Goal: Task Accomplishment & Management: Complete application form

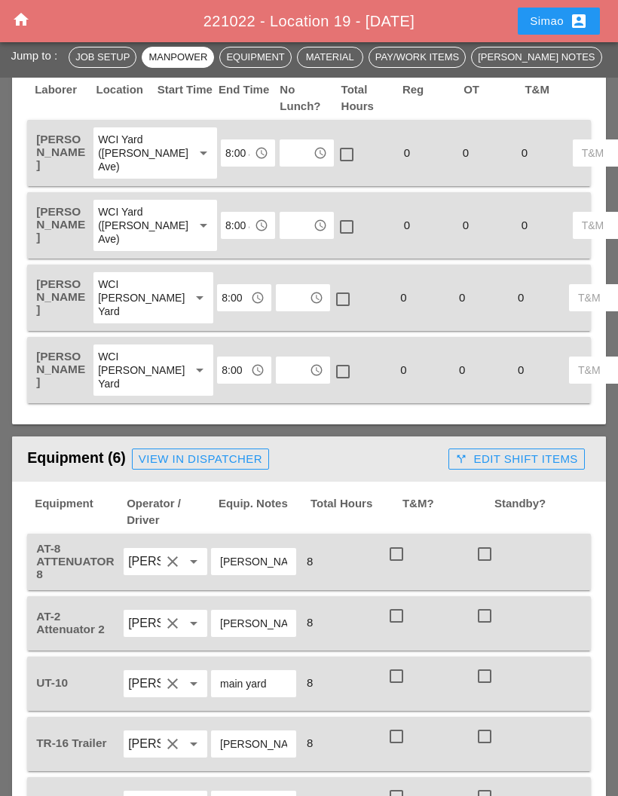
scroll to position [758, 0]
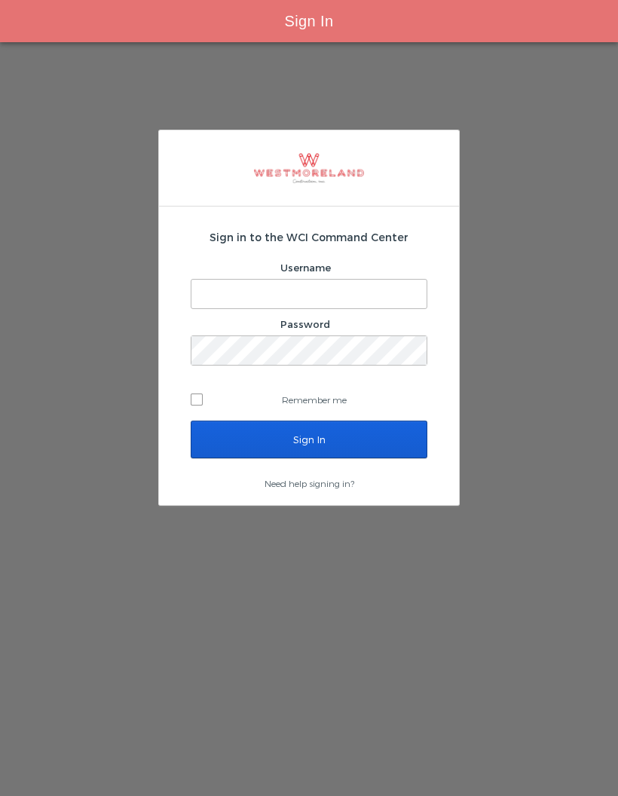
type input "[EMAIL_ADDRESS][PERSON_NAME][DOMAIN_NAME]"
click at [370, 438] on input "Sign In" at bounding box center [309, 439] width 237 height 38
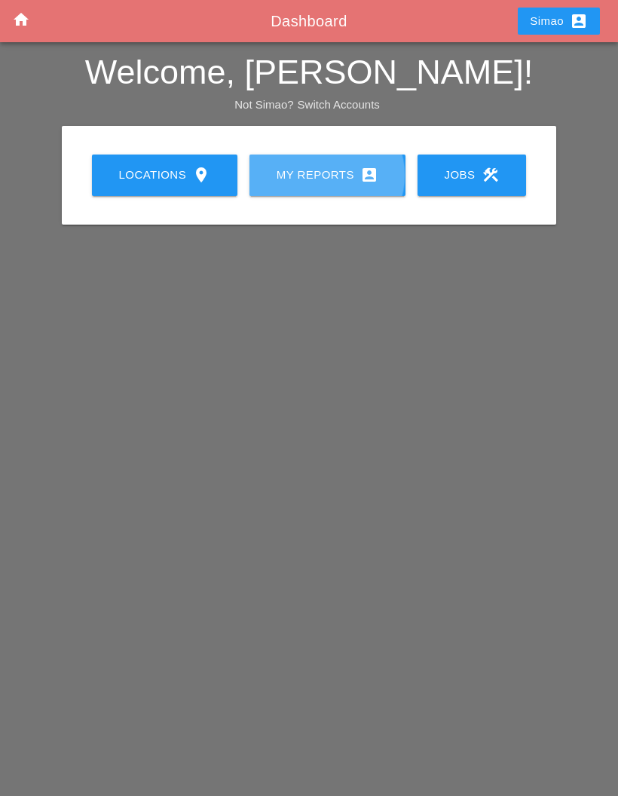
click at [302, 190] on link "My Reports account_box" at bounding box center [327, 174] width 156 height 41
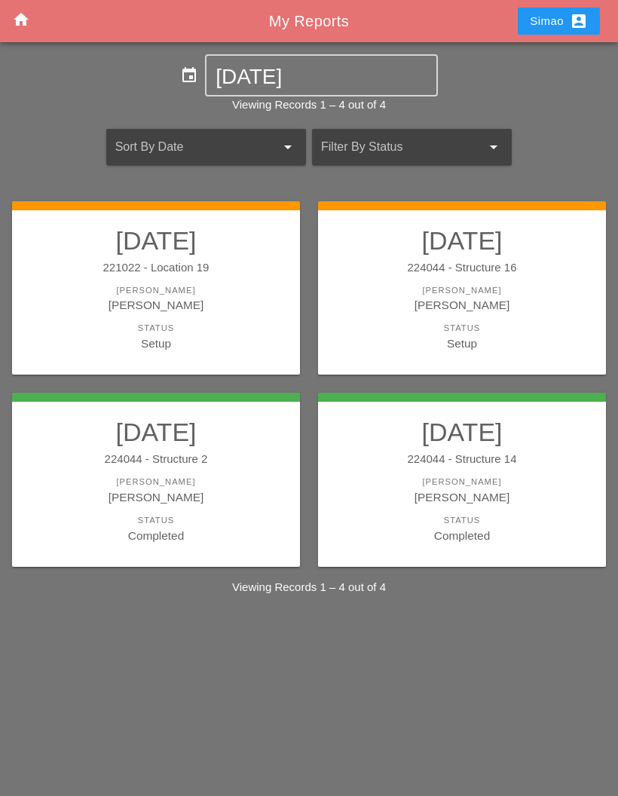
click at [491, 298] on div "[PERSON_NAME]" at bounding box center [462, 304] width 258 height 17
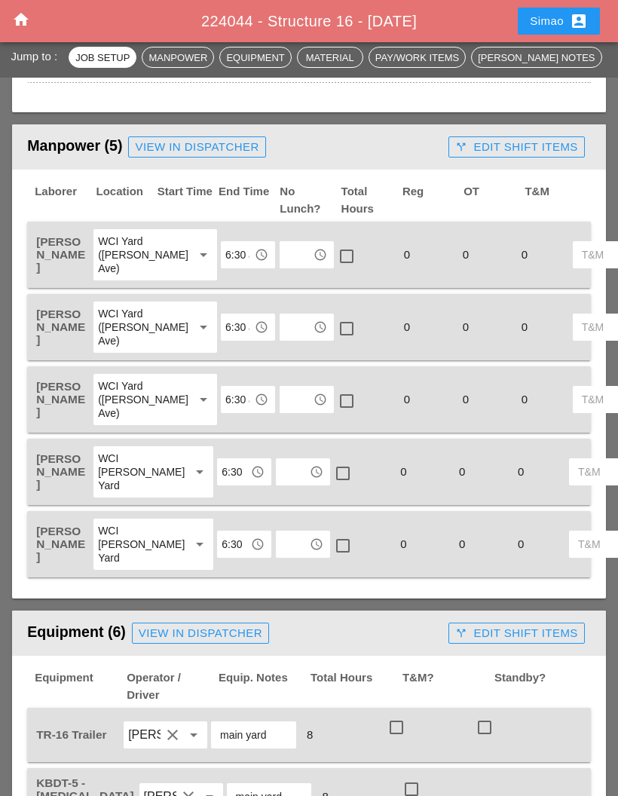
scroll to position [640, 0]
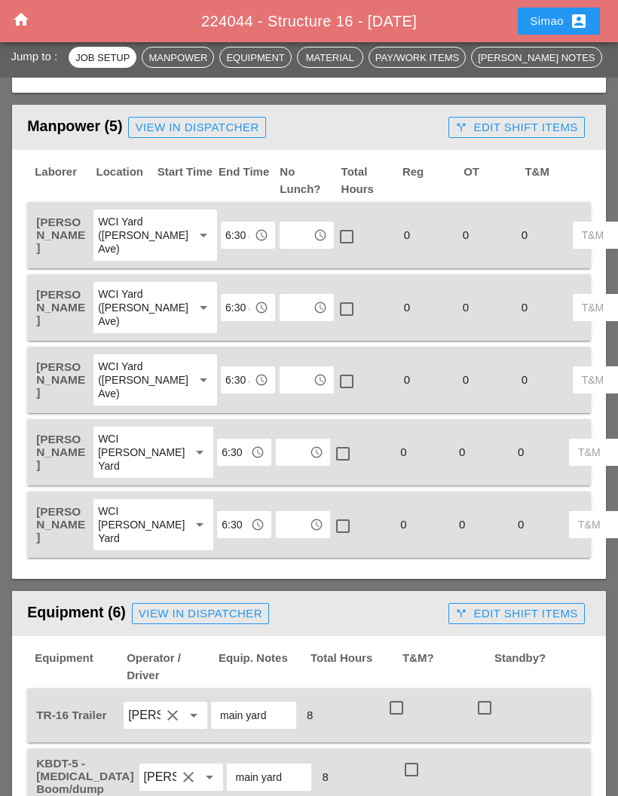
click at [284, 232] on input "text" at bounding box center [296, 235] width 24 height 24
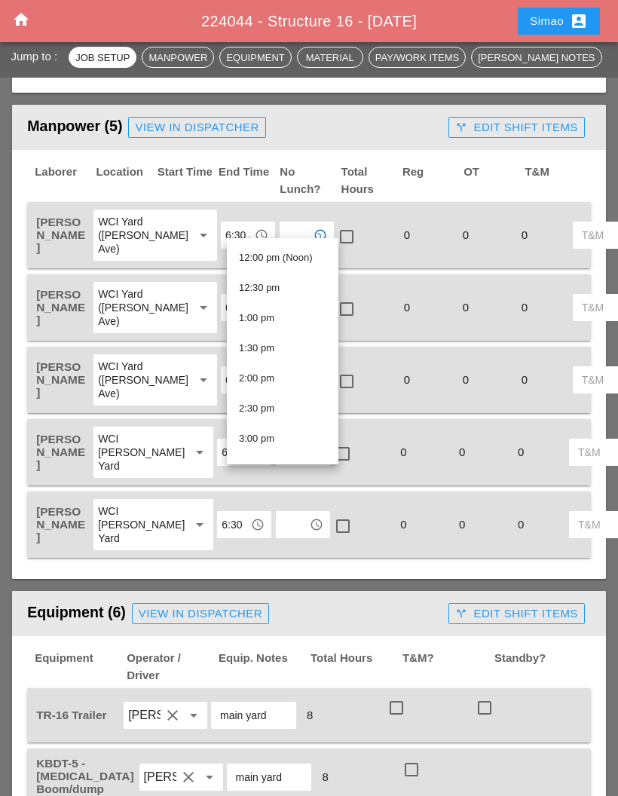
scroll to position [726, 0]
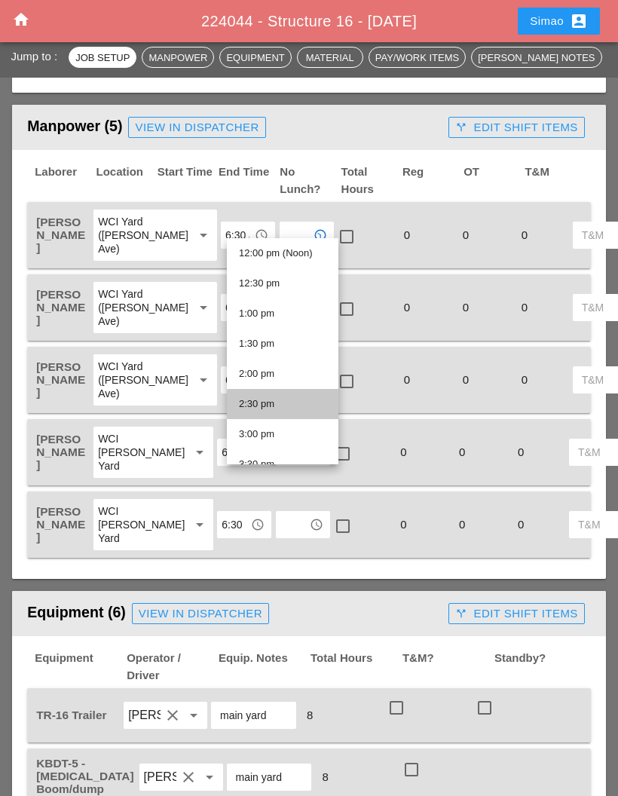
click at [290, 408] on div "2:30 pm" at bounding box center [282, 404] width 87 height 18
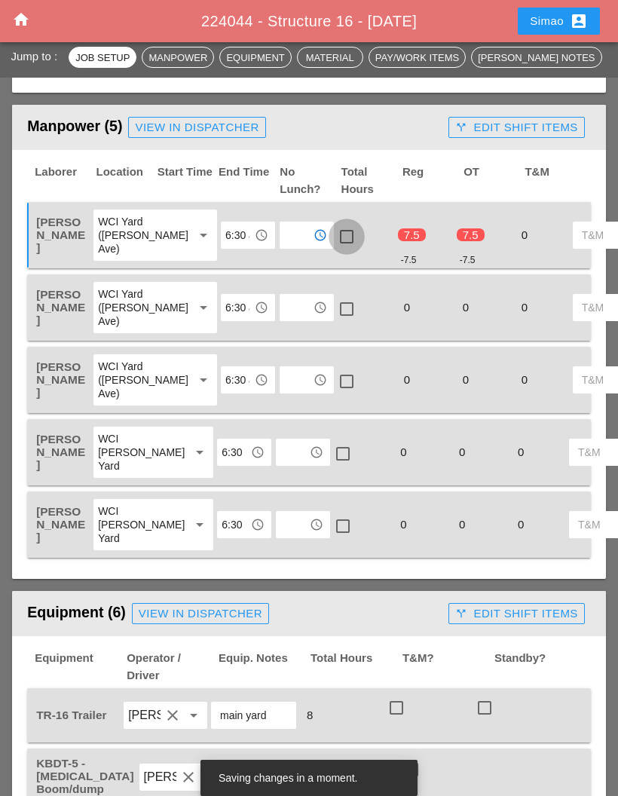
click at [334, 227] on div at bounding box center [347, 237] width 26 height 26
click at [284, 315] on input "text" at bounding box center [296, 307] width 24 height 24
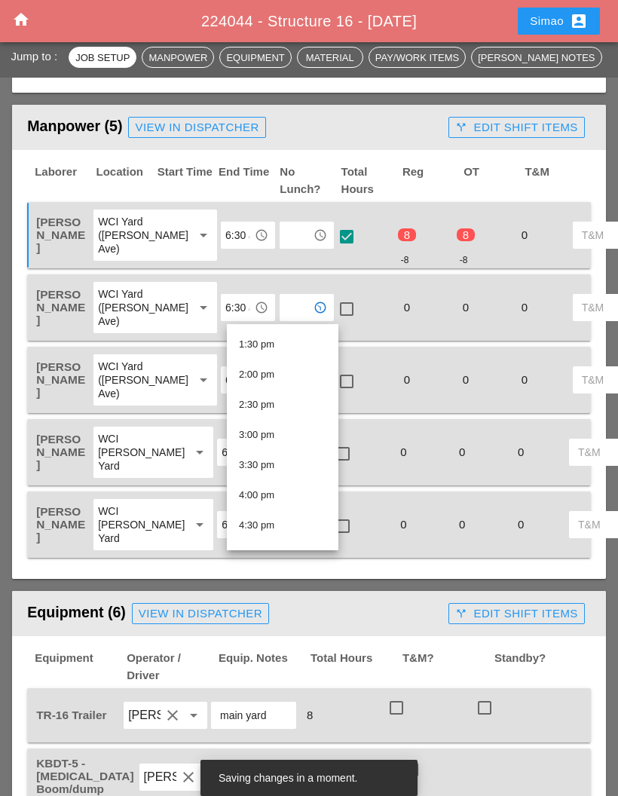
scroll to position [823, 0]
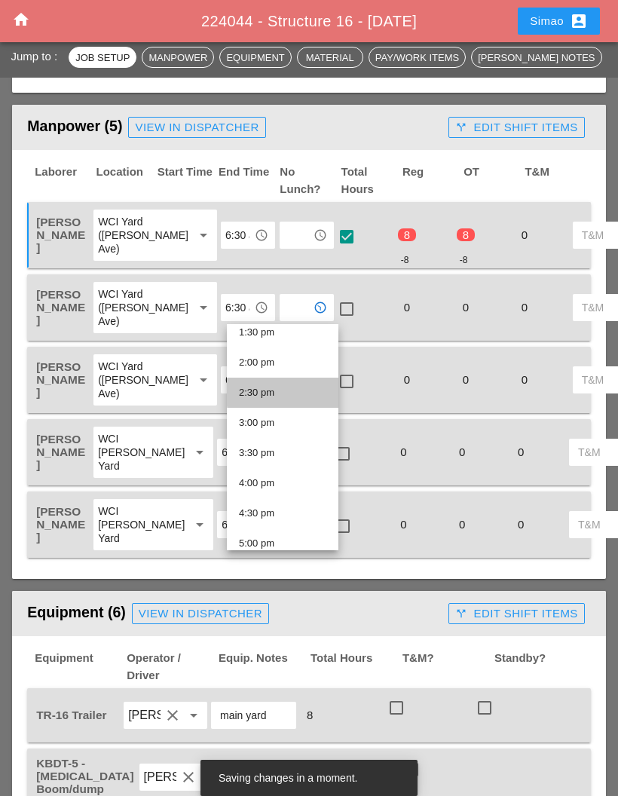
click at [297, 394] on div "2:30 pm" at bounding box center [282, 392] width 87 height 18
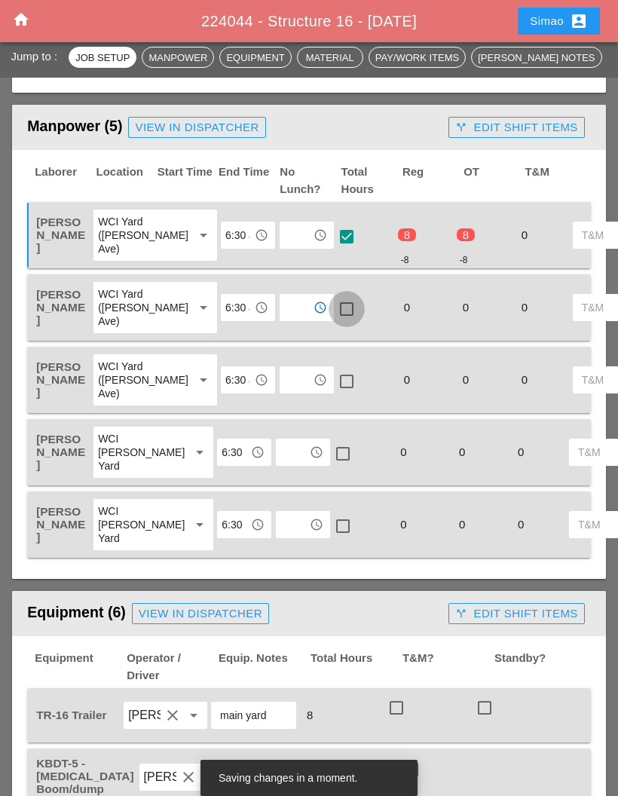
click at [334, 312] on div at bounding box center [347, 309] width 26 height 26
click at [284, 392] on input "text" at bounding box center [296, 380] width 24 height 24
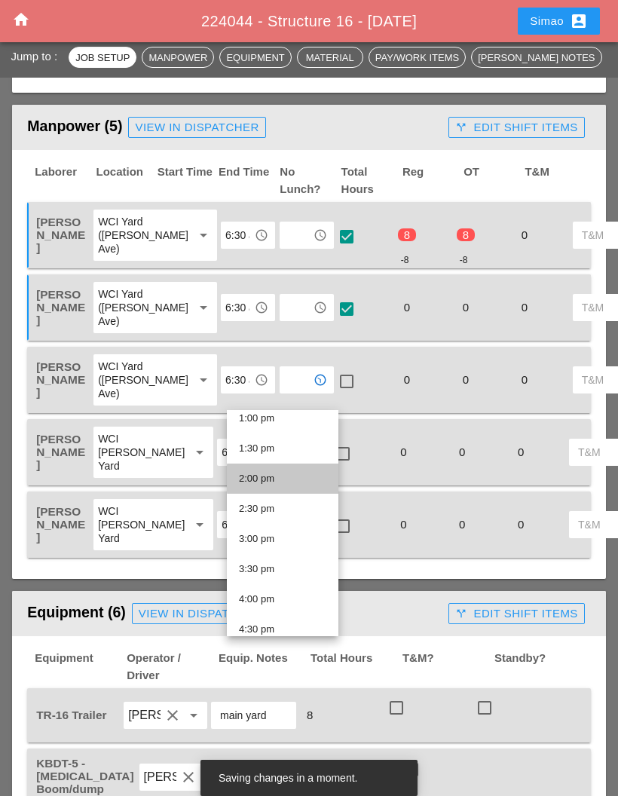
scroll to position [807, 0]
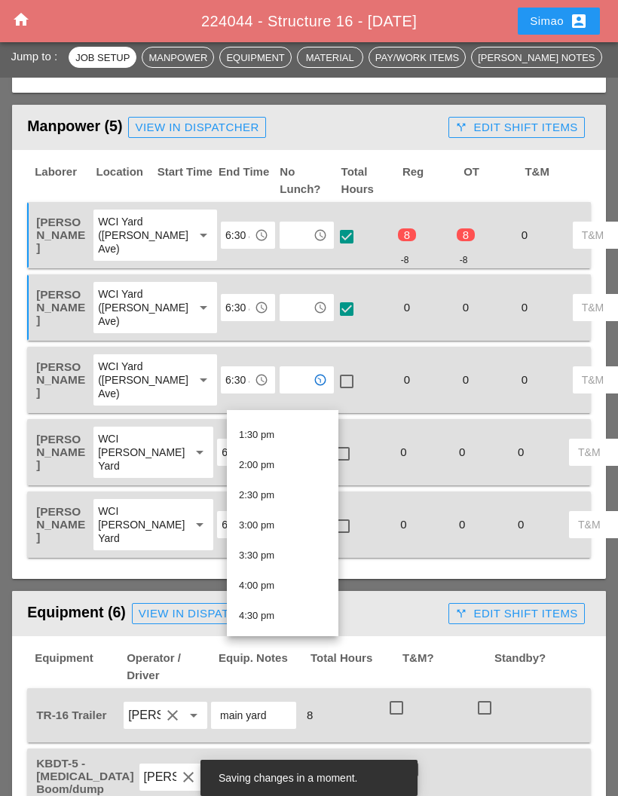
click at [295, 501] on div "2:30 pm" at bounding box center [282, 495] width 87 height 18
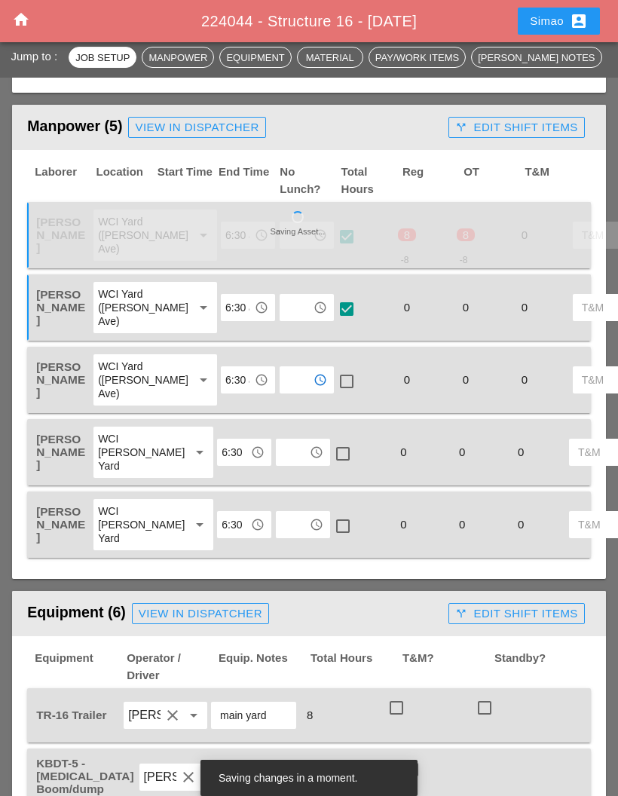
click at [334, 394] on div at bounding box center [347, 381] width 26 height 26
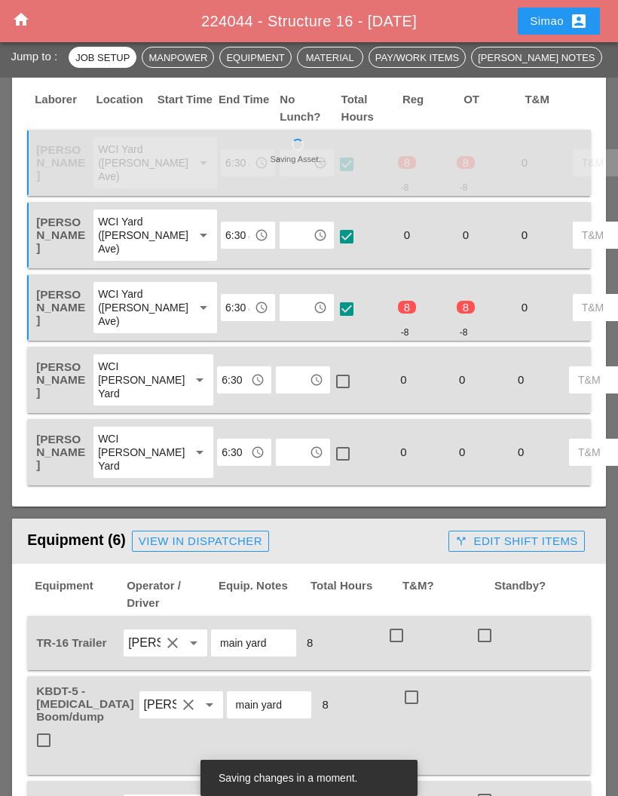
click at [280, 392] on input "text" at bounding box center [292, 380] width 24 height 24
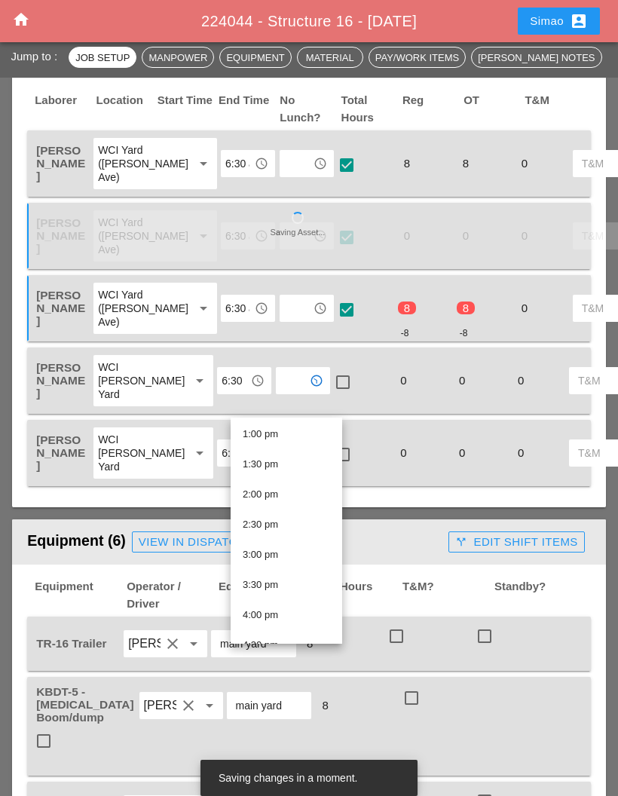
scroll to position [813, 0]
click at [295, 503] on div "2:30 pm" at bounding box center [286, 496] width 87 height 18
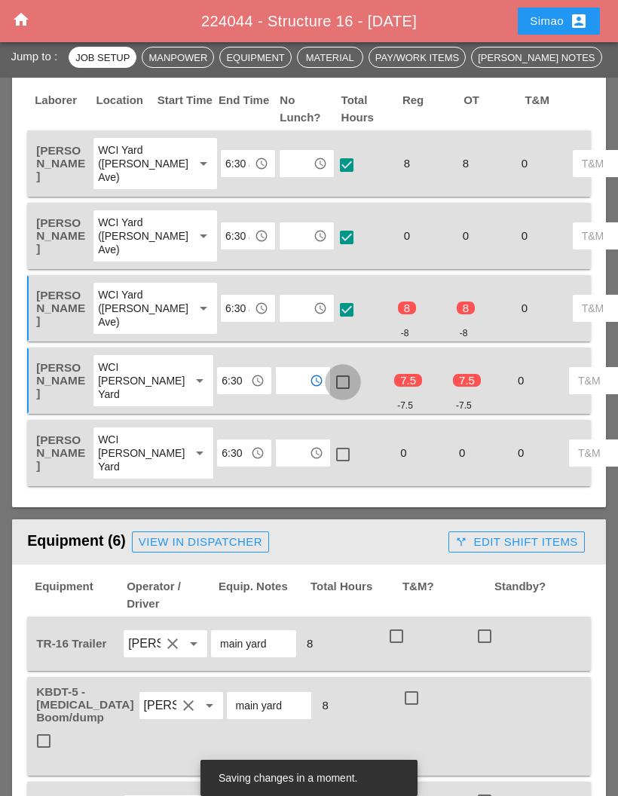
click at [330, 395] on div at bounding box center [343, 382] width 26 height 26
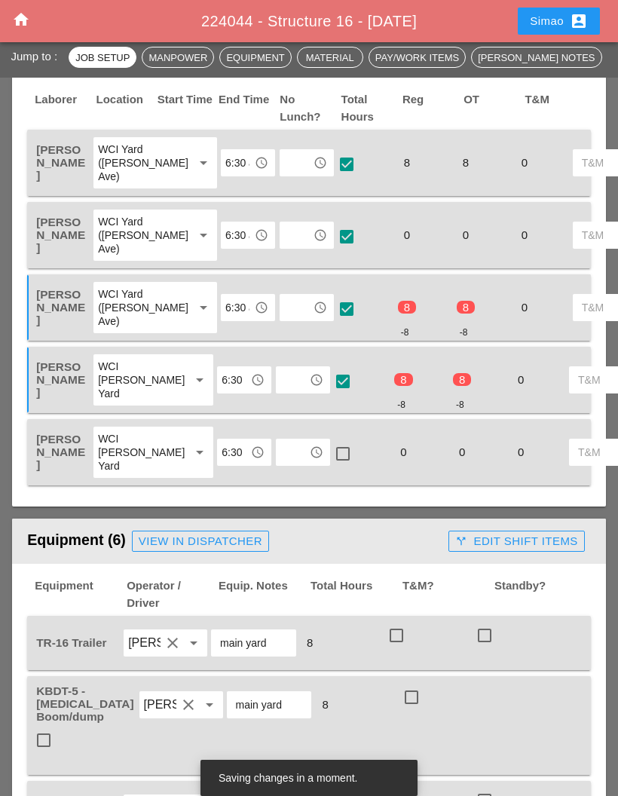
click at [284, 241] on input "text" at bounding box center [296, 235] width 24 height 24
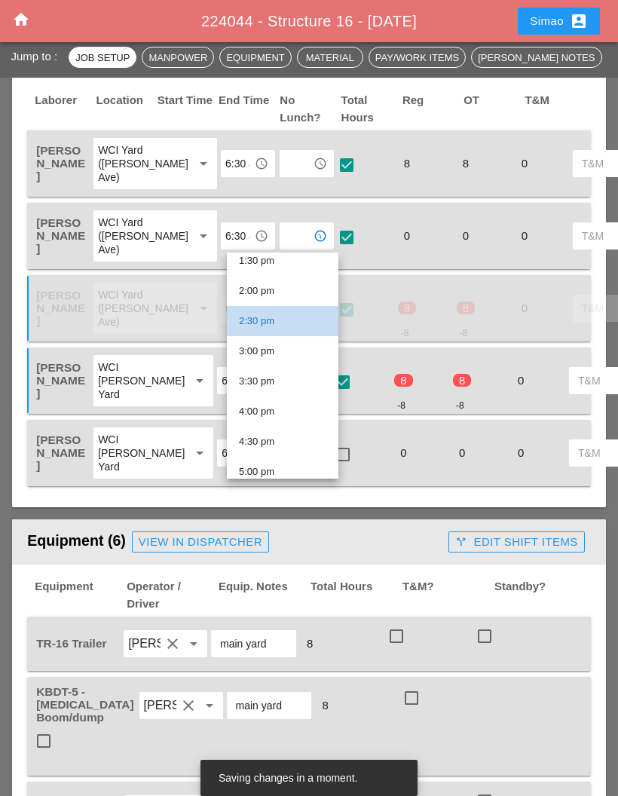
click at [281, 328] on div "2:30 pm" at bounding box center [282, 321] width 87 height 18
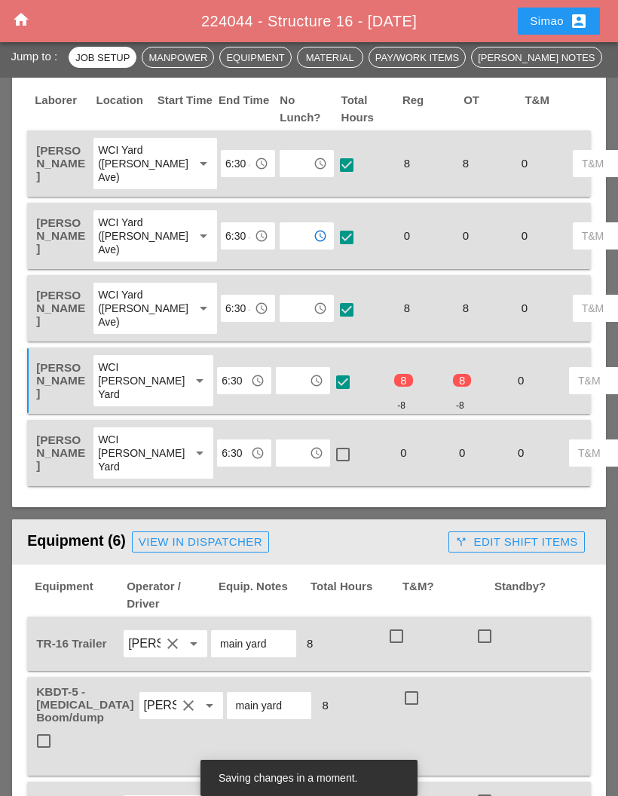
click at [284, 248] on input "text" at bounding box center [296, 236] width 24 height 24
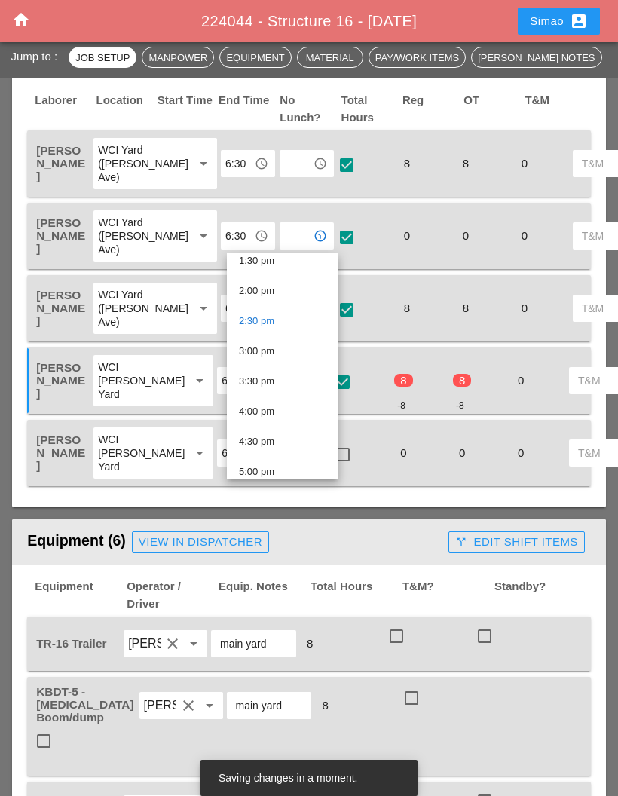
click at [281, 295] on div "2:00 pm" at bounding box center [282, 291] width 87 height 18
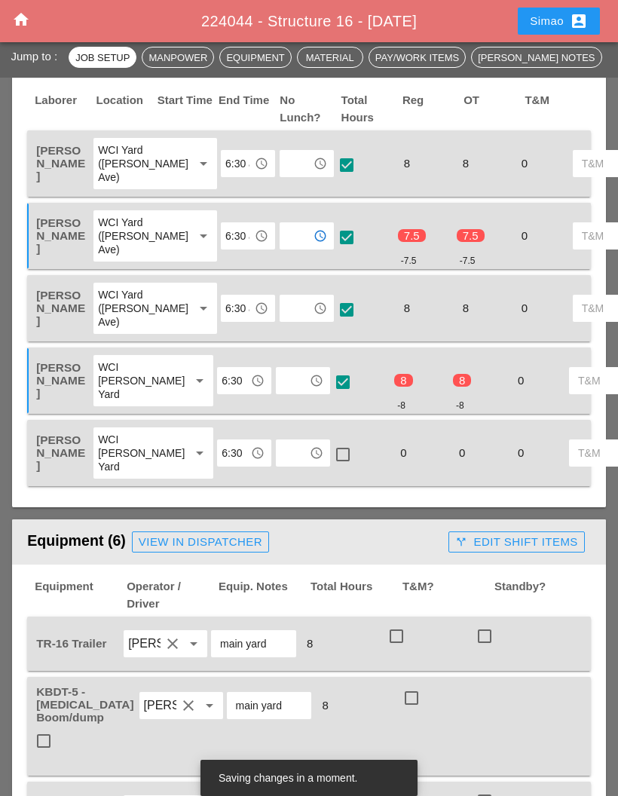
click at [284, 243] on input "text" at bounding box center [296, 236] width 24 height 24
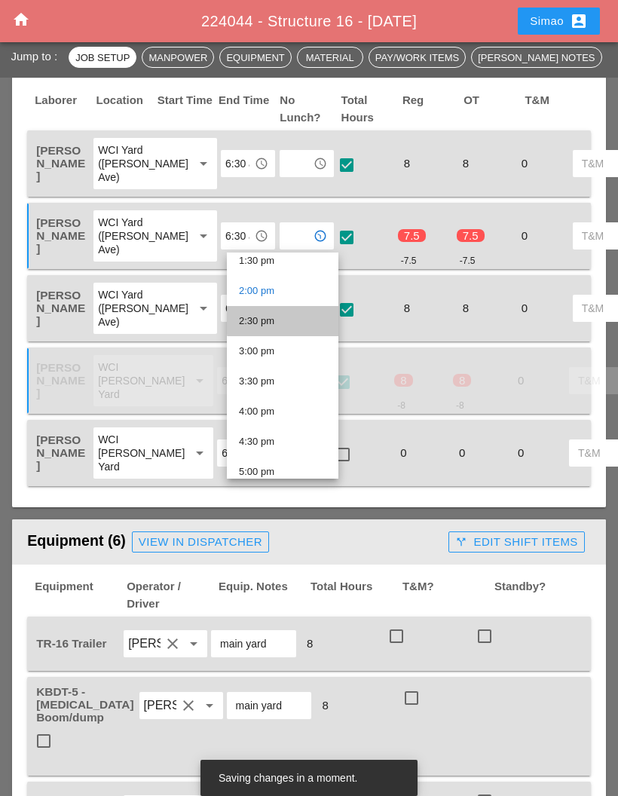
click at [281, 324] on div "2:30 pm" at bounding box center [282, 321] width 87 height 18
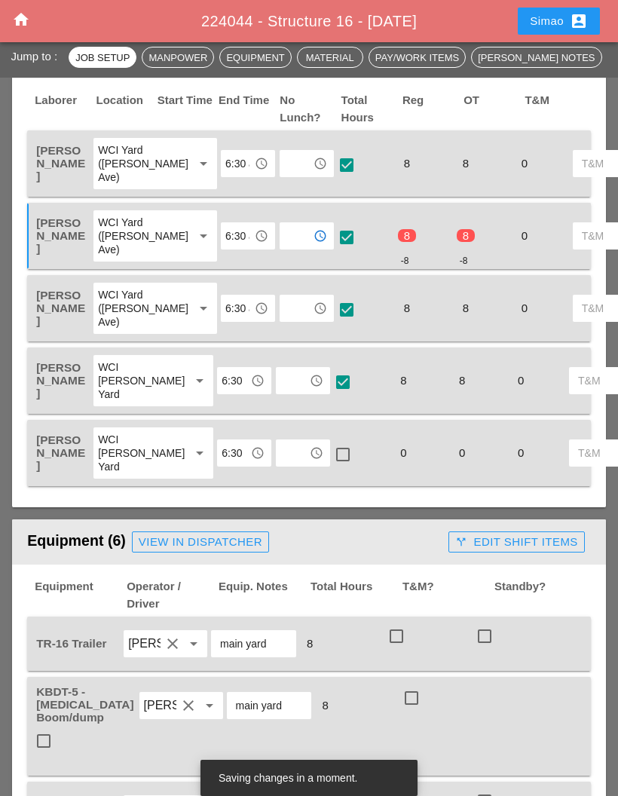
click at [280, 465] on input "text" at bounding box center [292, 453] width 24 height 24
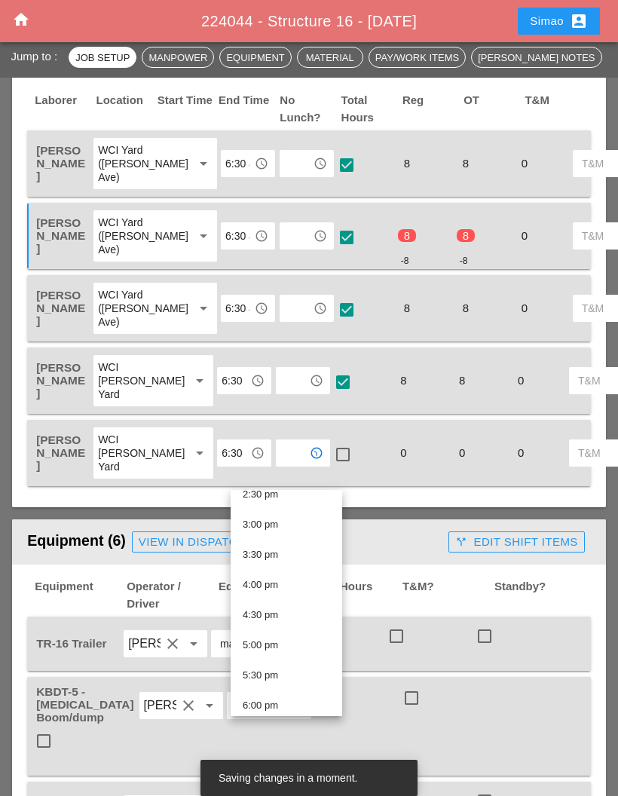
scroll to position [878, 0]
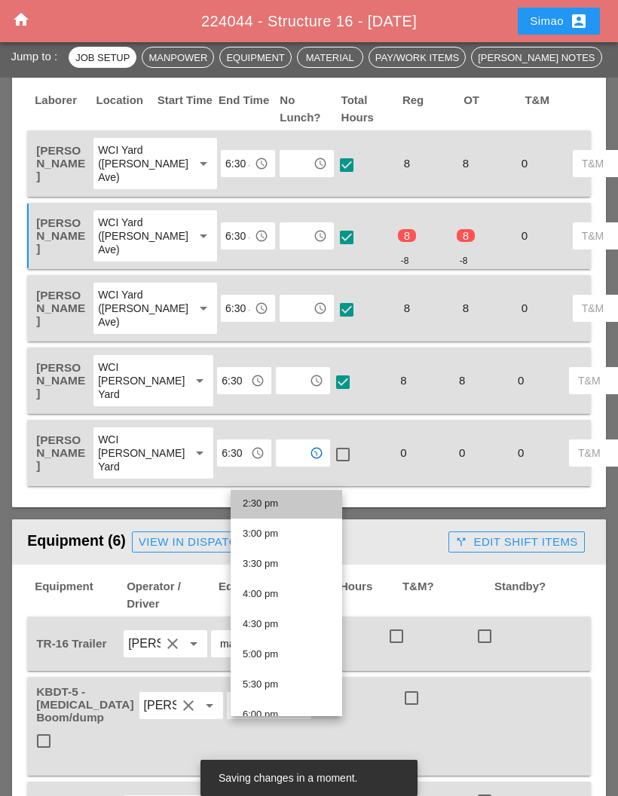
click at [308, 511] on div "2:30 pm" at bounding box center [286, 503] width 87 height 18
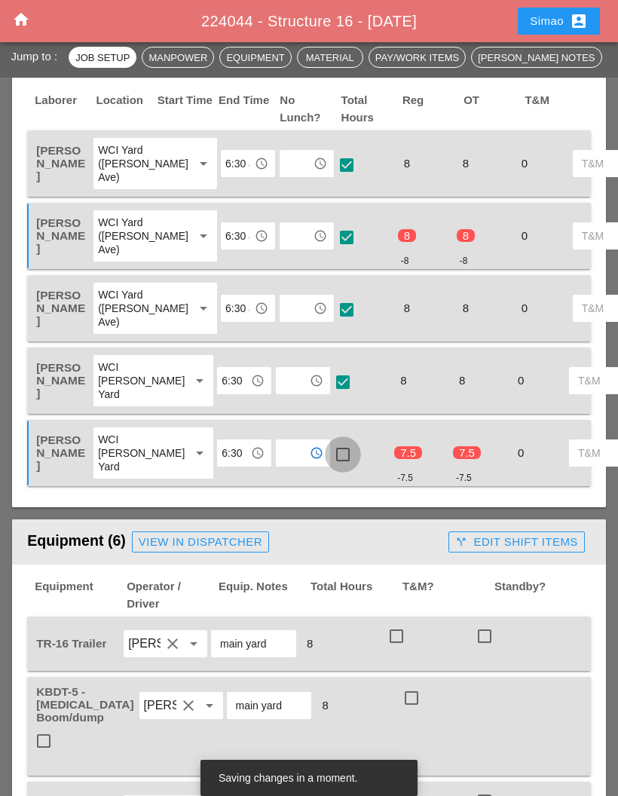
click at [330, 467] on div at bounding box center [343, 454] width 26 height 26
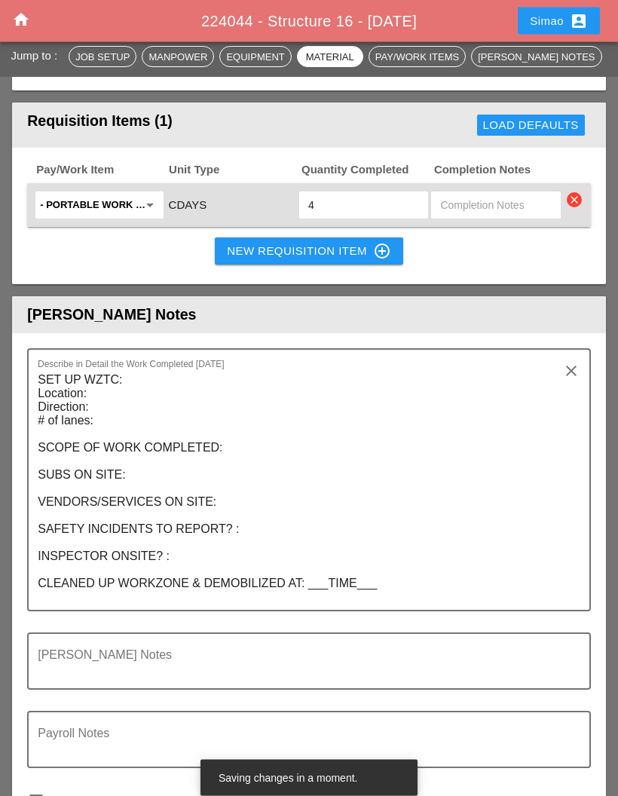
scroll to position [2052, 0]
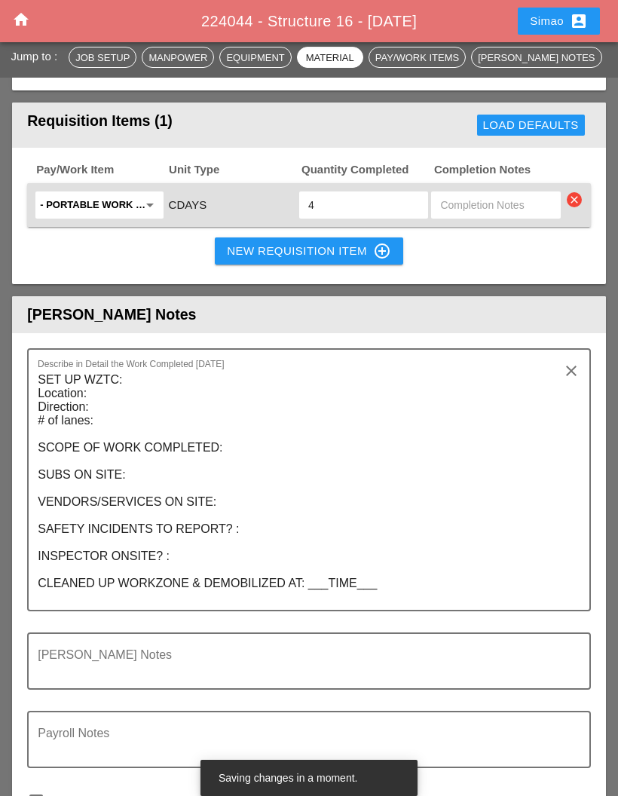
click at [109, 369] on textarea "SET UP WZTC: Location: Direction: # of lanes: SCOPE OF WORK COMPLETED: SUBS ON …" at bounding box center [303, 489] width 530 height 242
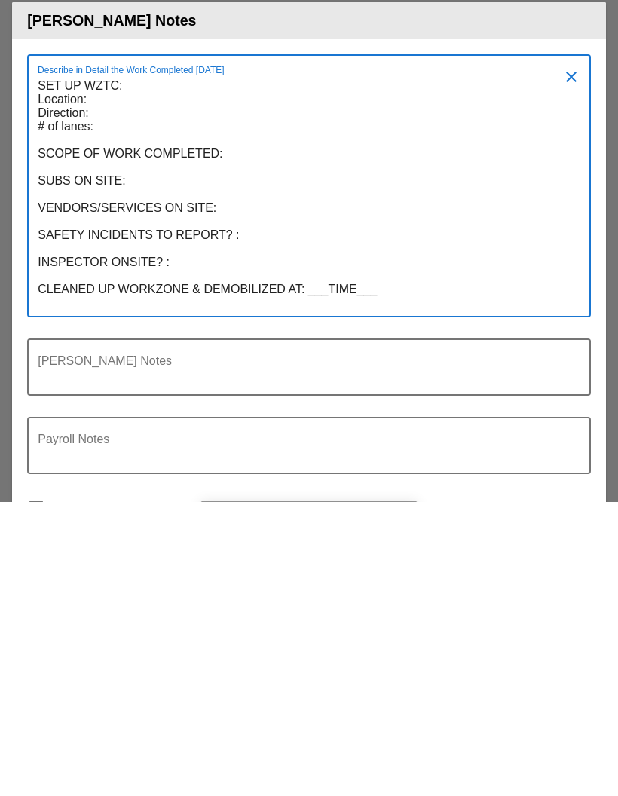
scroll to position [0, 0]
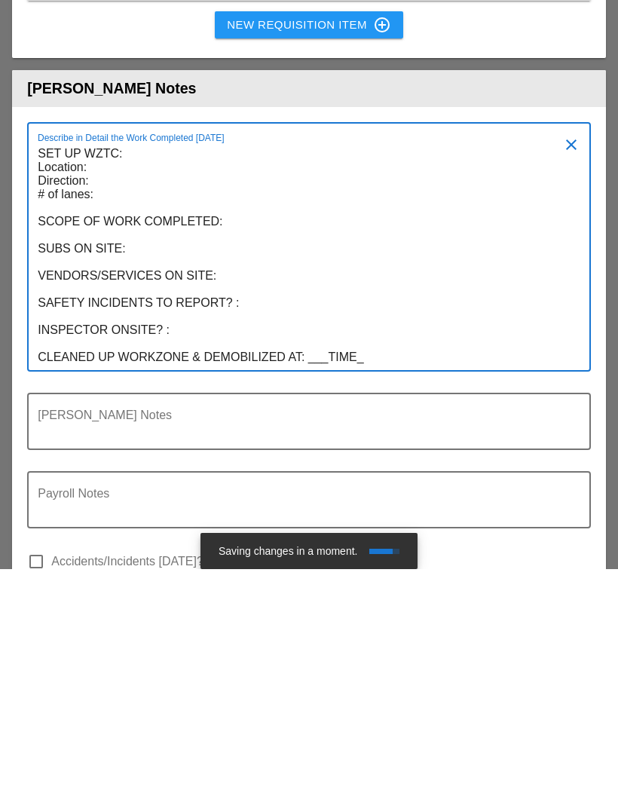
click at [103, 368] on textarea "SET UP WZTC: Location: Direction: # of lanes: SCOPE OF WORK COMPLETED: SUBS ON …" at bounding box center [303, 482] width 530 height 228
click at [115, 368] on textarea "SET UP WZTC: Location: LIE Direction: # of lanes: SCOPE OF WORK COMPLETED: SUBS…" at bounding box center [303, 482] width 530 height 228
click at [122, 368] on textarea "SET UP WZTC: Location: LIE Direction: EASTBOUND # of lanes: SCOPE OF WORK COMPL…" at bounding box center [303, 482] width 530 height 228
click at [182, 368] on textarea "SET UP WZTC: Location: LIE Direction: EASTBOUND # of lanes: 1 RIGHT LANE SCOPE …" at bounding box center [303, 482] width 530 height 228
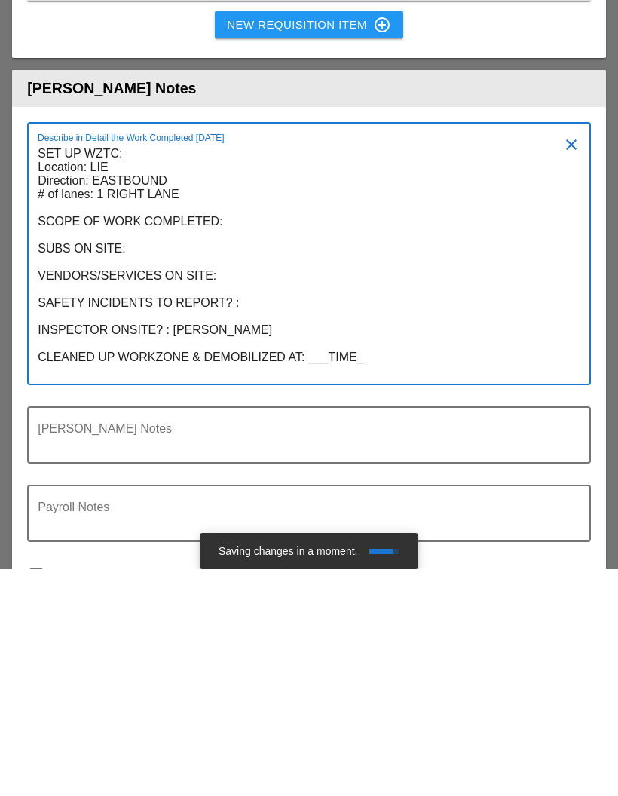
click at [370, 368] on textarea "SET UP WZTC: Location: LIE Direction: EASTBOUND # of lanes: 1 RIGHT LANE SCOPE …" at bounding box center [303, 489] width 530 height 242
click at [40, 368] on textarea "SET UP WZTC: Location: LIE Direction: EASTBOUND # of lanes: 1 RIGHT LANE SCOPE …" at bounding box center [303, 489] width 530 height 242
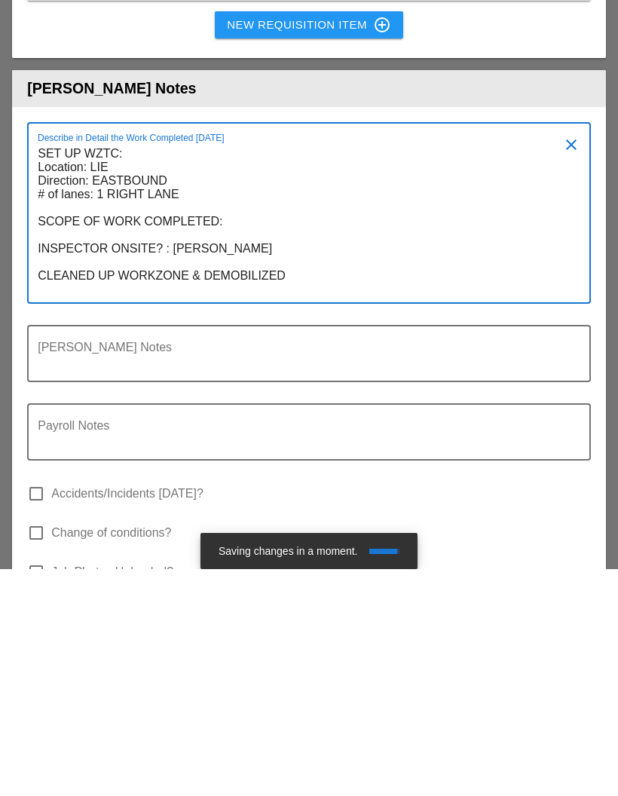
click at [242, 368] on textarea "SET UP WZTC: Location: LIE Direction: EASTBOUND # of lanes: 1 RIGHT LANE SCOPE …" at bounding box center [303, 448] width 530 height 160
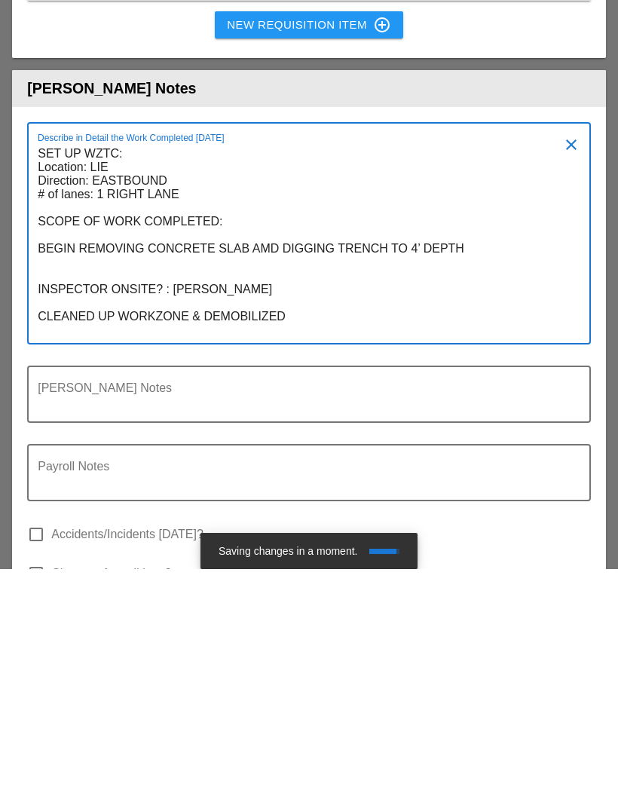
click at [273, 368] on textarea "SET UP WZTC: Location: LIE Direction: EASTBOUND # of lanes: 1 RIGHT LANE SCOPE …" at bounding box center [303, 468] width 530 height 201
click at [471, 368] on textarea "SET UP WZTC: Location: LIE Direction: EASTBOUND # of lanes: 1 RIGHT LANE SCOPE …" at bounding box center [303, 468] width 530 height 201
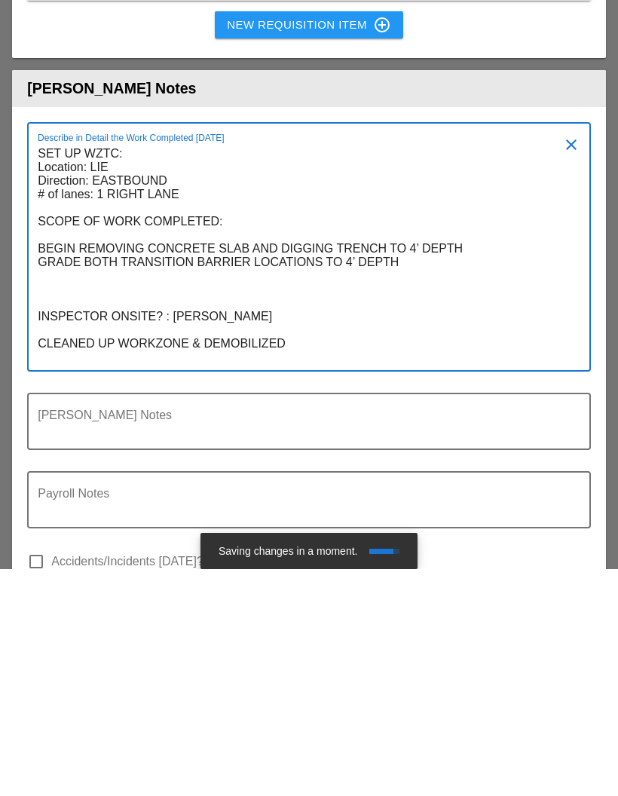
type textarea "SET UP WZTC: Location: LIE Direction: EASTBOUND # of lanes: 1 RIGHT LANE SCOPE …"
click at [160, 639] on textarea "Foreman's Notes" at bounding box center [303, 657] width 530 height 36
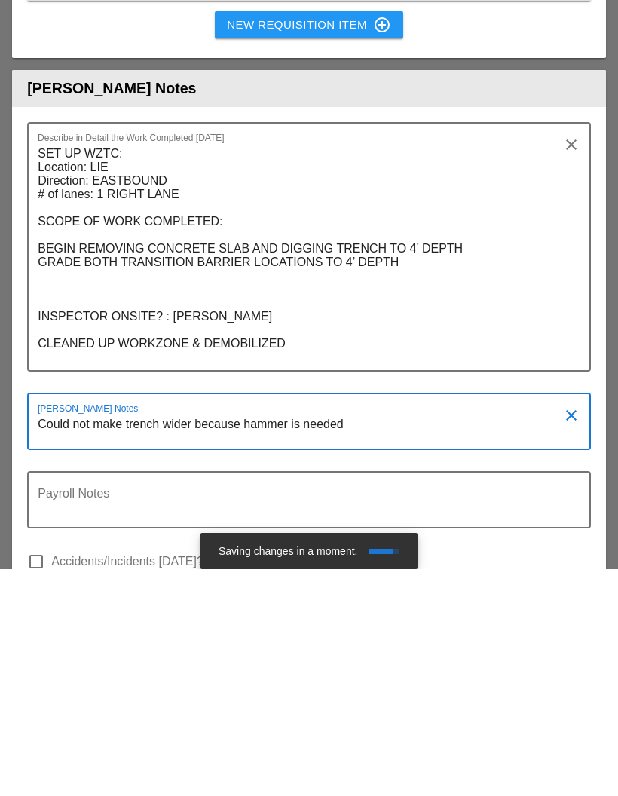
click at [243, 639] on textarea "Could not make trench wider because hammer is needed" at bounding box center [303, 657] width 530 height 36
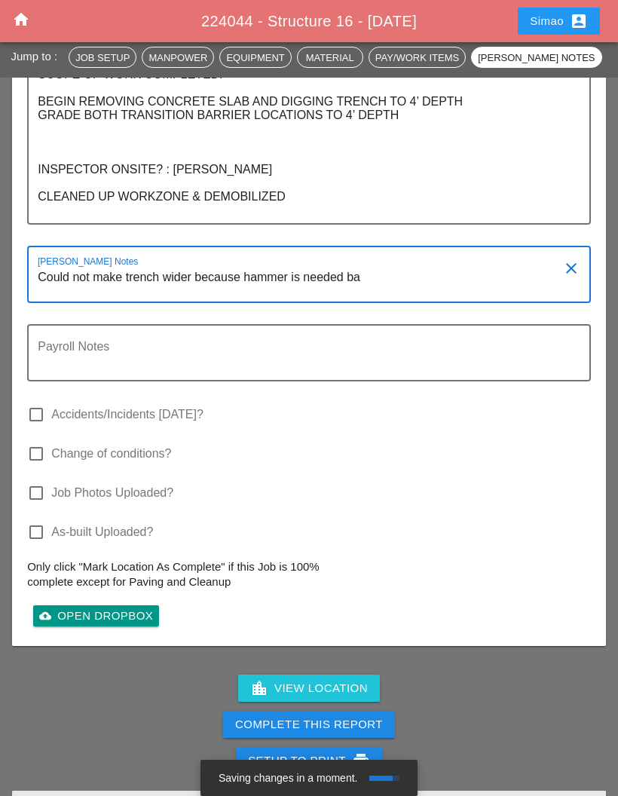
scroll to position [2421, 0]
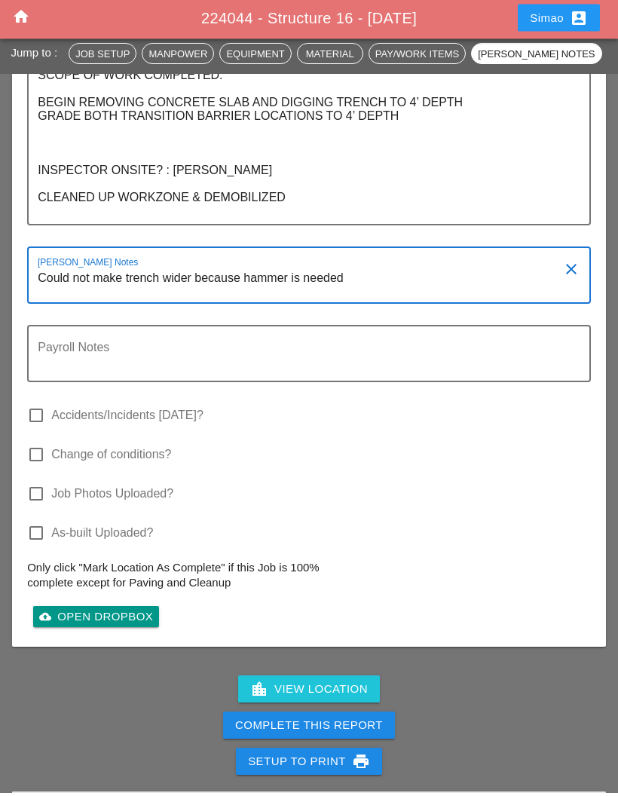
click at [243, 270] on textarea "Could not make trench wider because hammer is needed" at bounding box center [303, 288] width 530 height 36
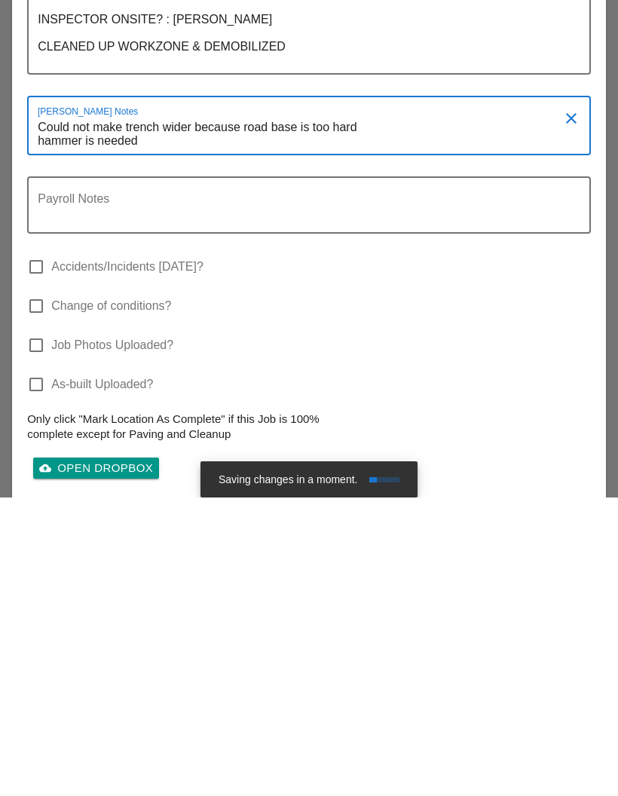
scroll to position [2278, 0]
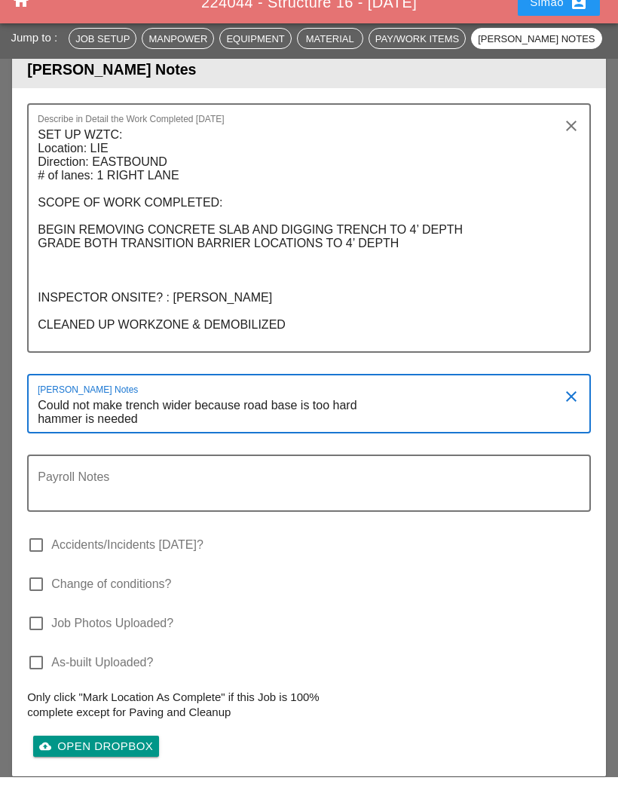
type textarea "Could not make trench wider because road base is too hard hammer is needed"
click at [408, 219] on textarea "SET UP WZTC: Location: LIE Direction: EASTBOUND # of lanes: 1 RIGHT LANE SCOPE …" at bounding box center [303, 256] width 530 height 228
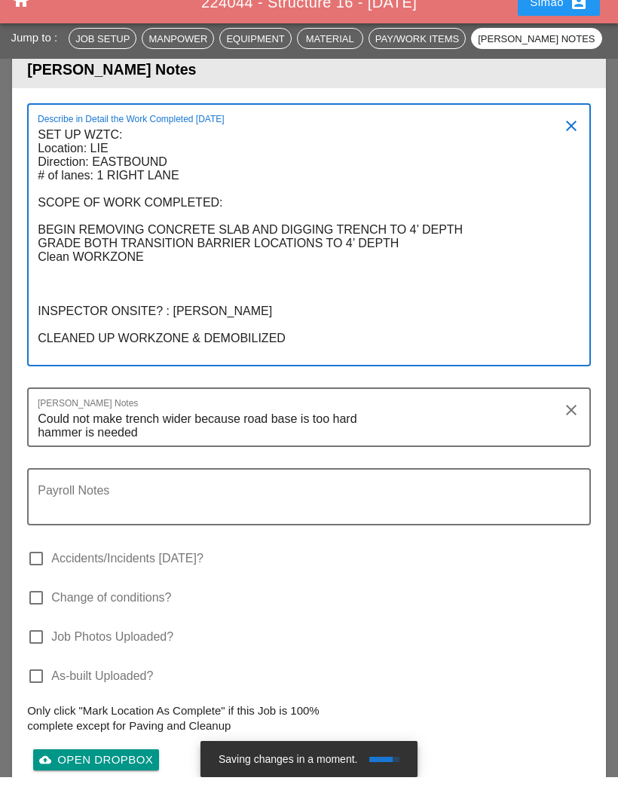
scroll to position [0, 0]
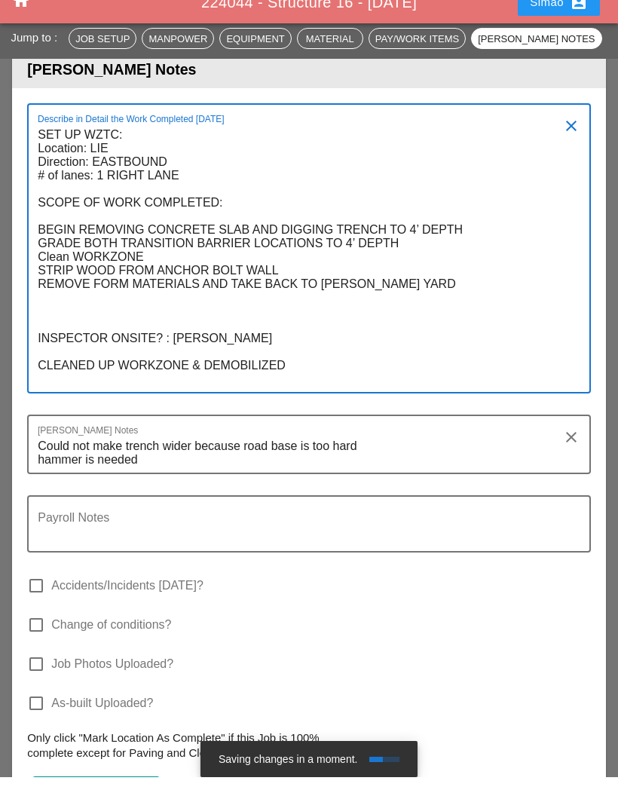
click at [76, 234] on textarea "SET UP WZTC: Location: LIE Direction: EASTBOUND # of lanes: 1 RIGHT LANE SCOPE …" at bounding box center [303, 276] width 530 height 269
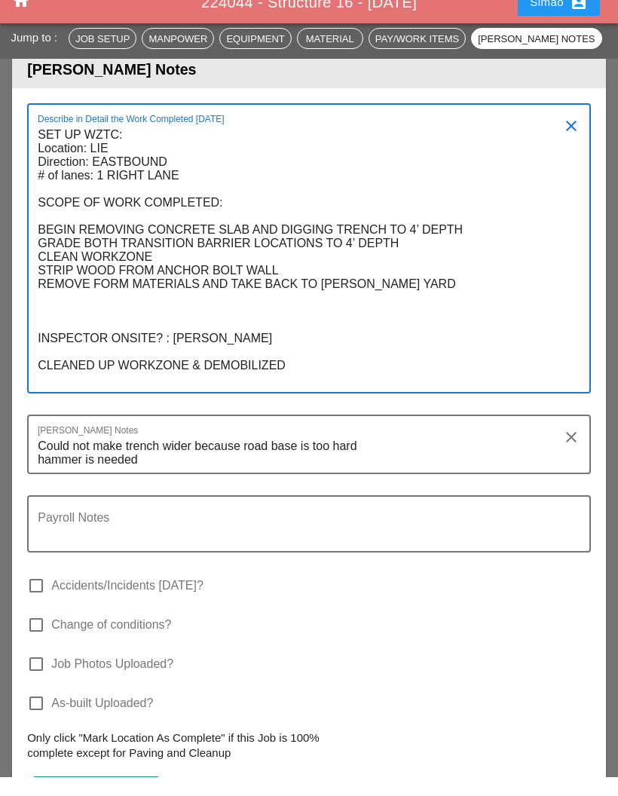
click at [412, 260] on textarea "SET UP WZTC: Location: LIE Direction: EASTBOUND # of lanes: 1 RIGHT LANE SCOPE …" at bounding box center [303, 276] width 530 height 269
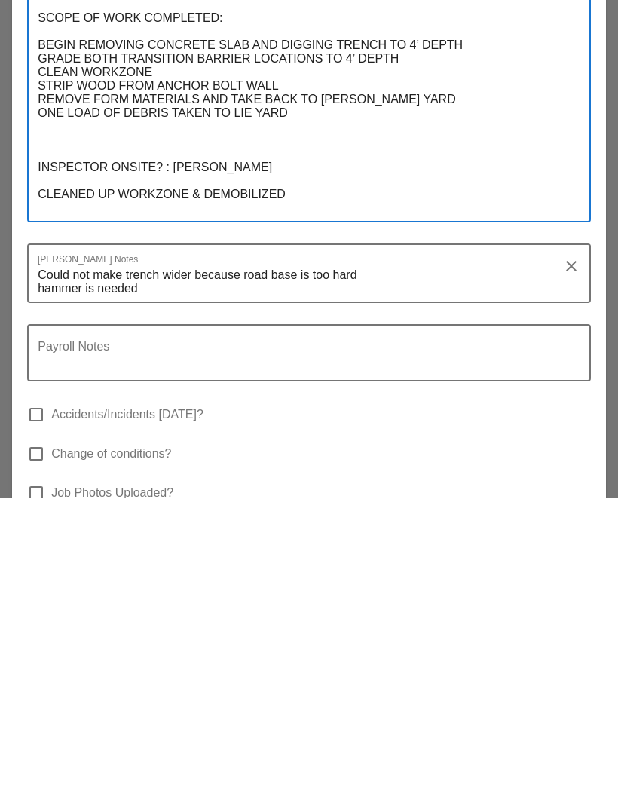
scroll to position [2288, 0]
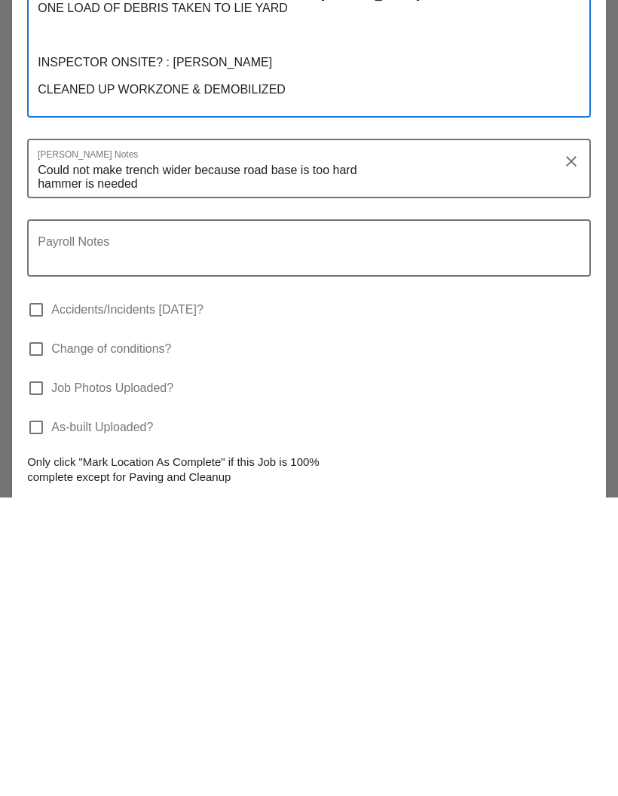
type textarea "SET UP WZTC: Location: LIE Direction: EASTBOUND # of lanes: 1 RIGHT LANE SCOPE …"
click at [126, 795] on div "cloud_upload Open Dropbox" at bounding box center [96, 809] width 114 height 17
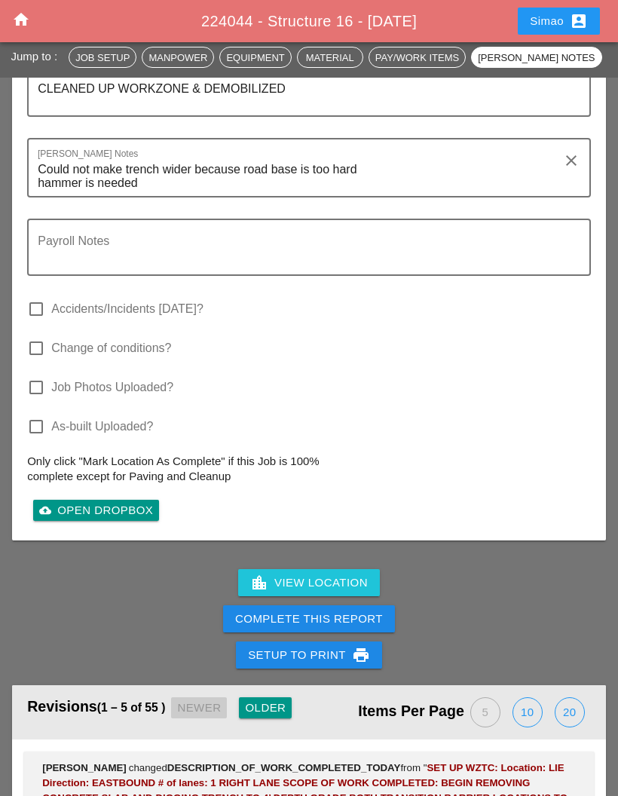
scroll to position [2647, 0]
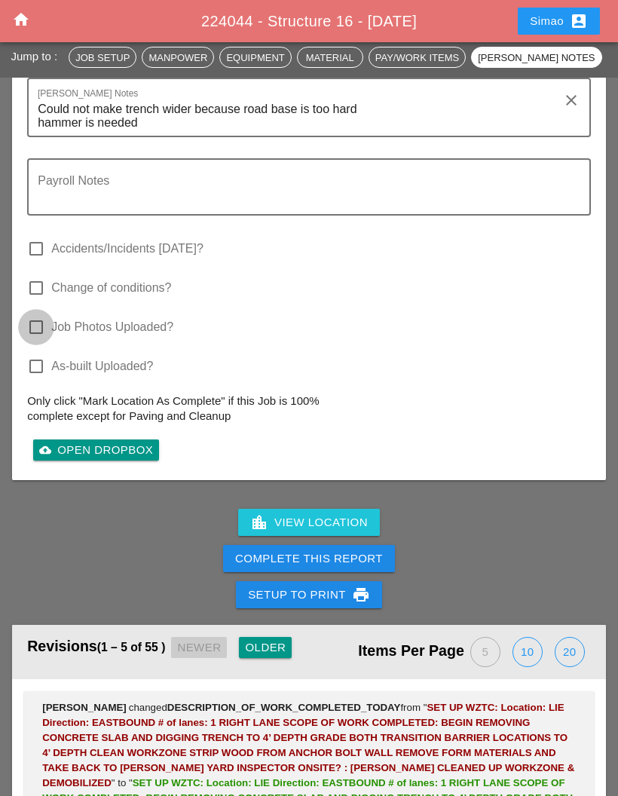
click at [35, 314] on div at bounding box center [36, 327] width 26 height 26
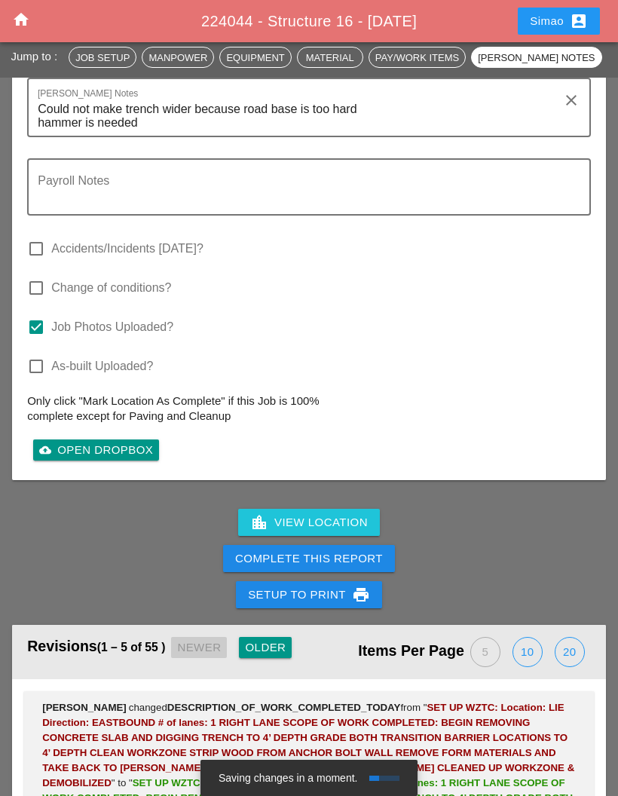
click at [368, 550] on div "Complete This Report" at bounding box center [309, 558] width 148 height 17
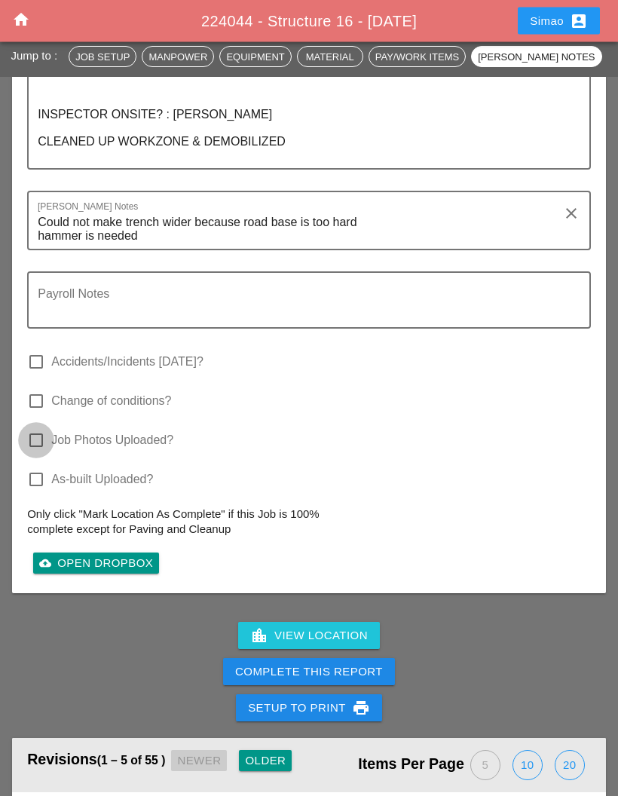
scroll to position [2534, 0]
click at [45, 427] on div at bounding box center [36, 440] width 26 height 26
checkbox input "true"
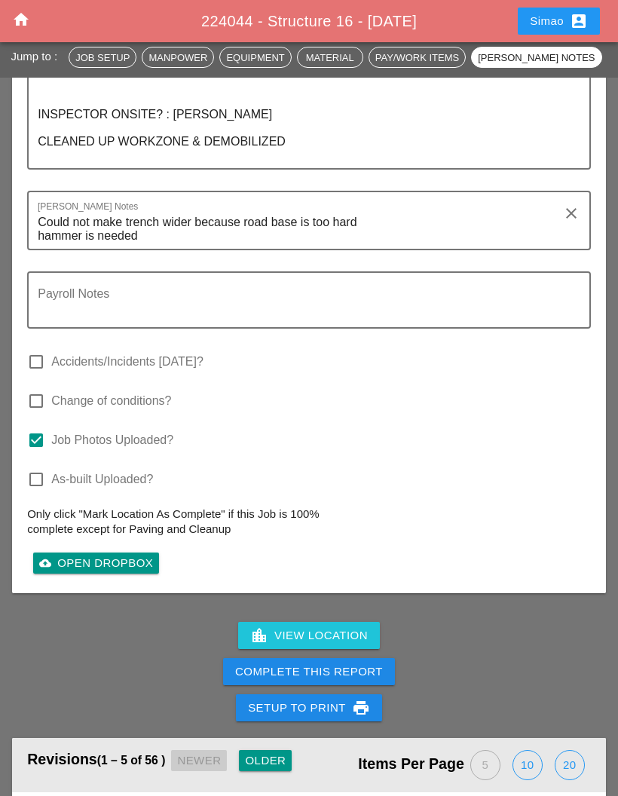
click at [350, 663] on div "Complete This Report" at bounding box center [309, 671] width 148 height 17
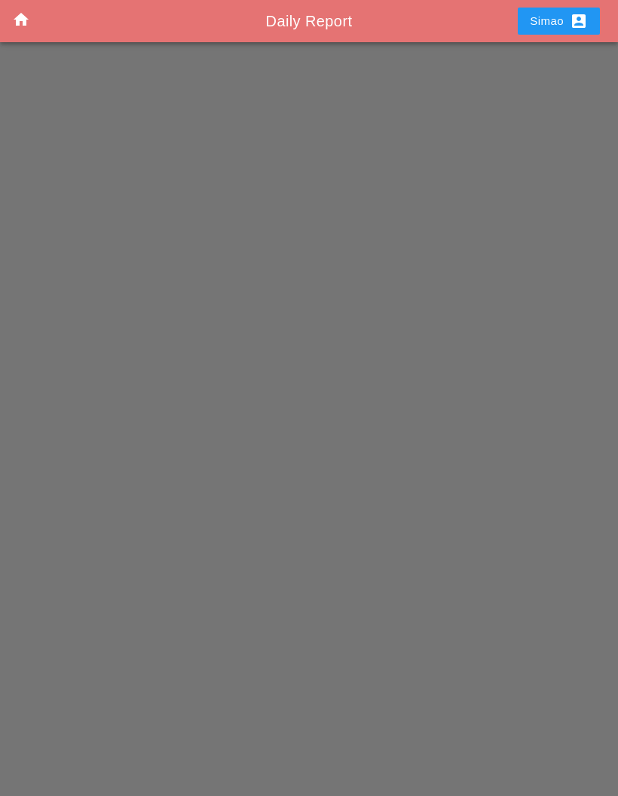
scroll to position [60, 0]
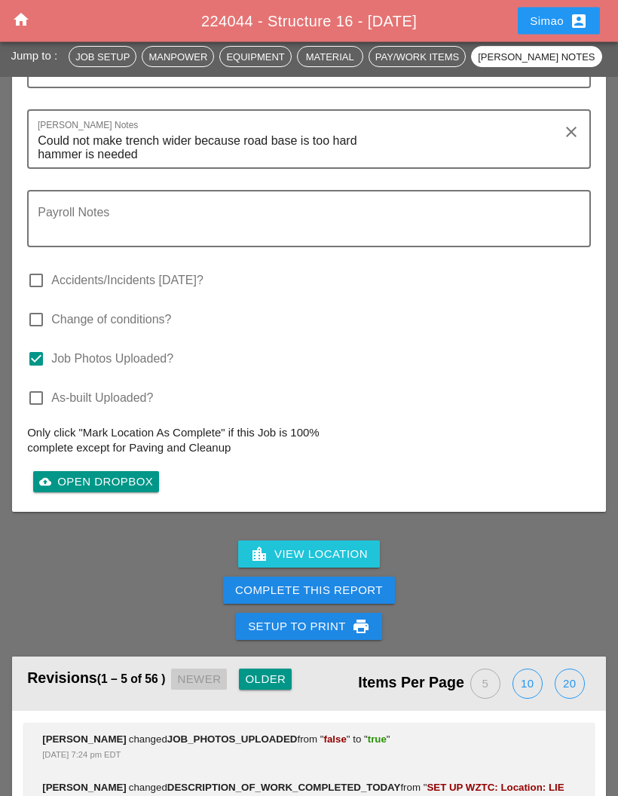
click at [365, 582] on div "Complete This Report" at bounding box center [309, 590] width 148 height 17
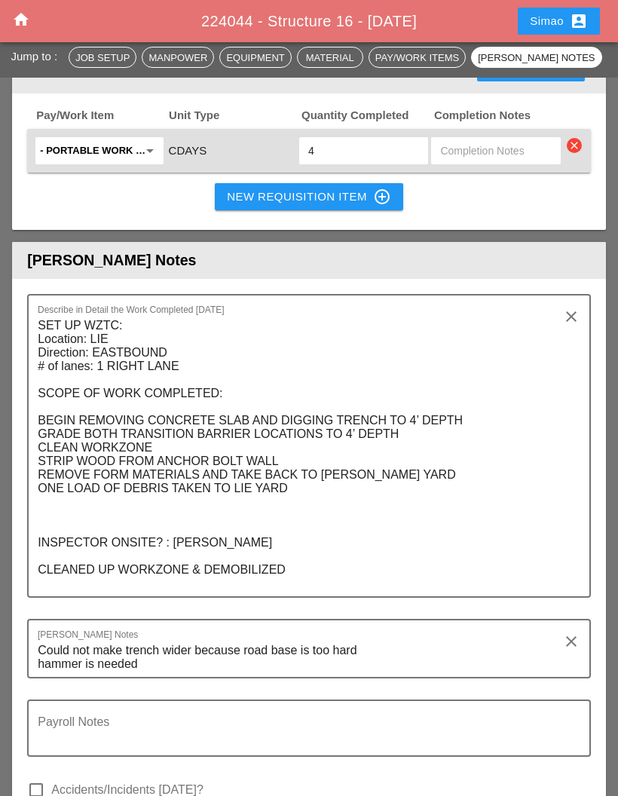
scroll to position [2064, 0]
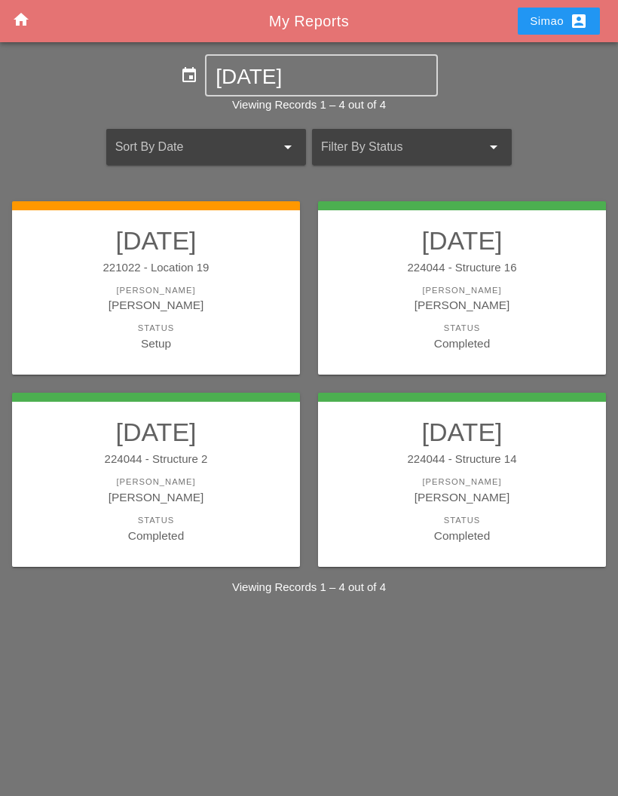
click at [220, 297] on div "[PERSON_NAME]" at bounding box center [156, 304] width 258 height 17
